Goal: Find contact information: Find contact information

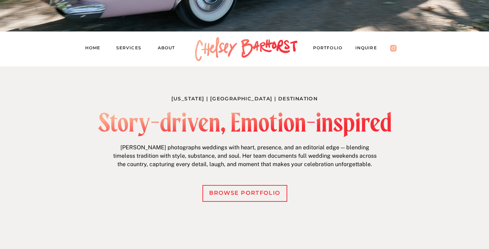
scroll to position [221, 0]
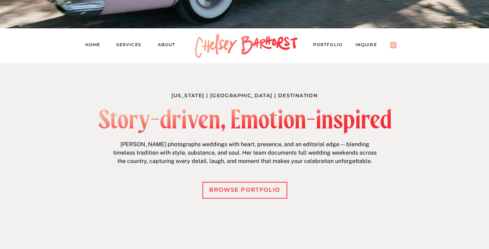
click at [368, 46] on nav "Inquire" at bounding box center [369, 46] width 29 height 10
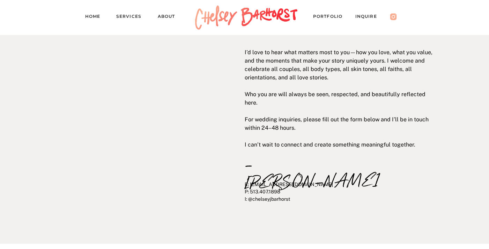
scroll to position [90, 0]
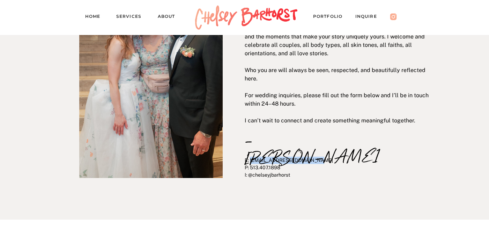
drag, startPoint x: 316, startPoint y: 161, endPoint x: 250, endPoint y: 163, distance: 65.7
click at [250, 163] on p "E: [EMAIL_ADDRESS][DOMAIN_NAME] P: 513.407.1898 I: @chelseyjbarhorst" at bounding box center [337, 171] width 184 height 31
copy p "[EMAIL_ADDRESS][DOMAIN_NAME]"
click at [93, 20] on nav "Home" at bounding box center [95, 18] width 21 height 10
